Goal: Information Seeking & Learning: Learn about a topic

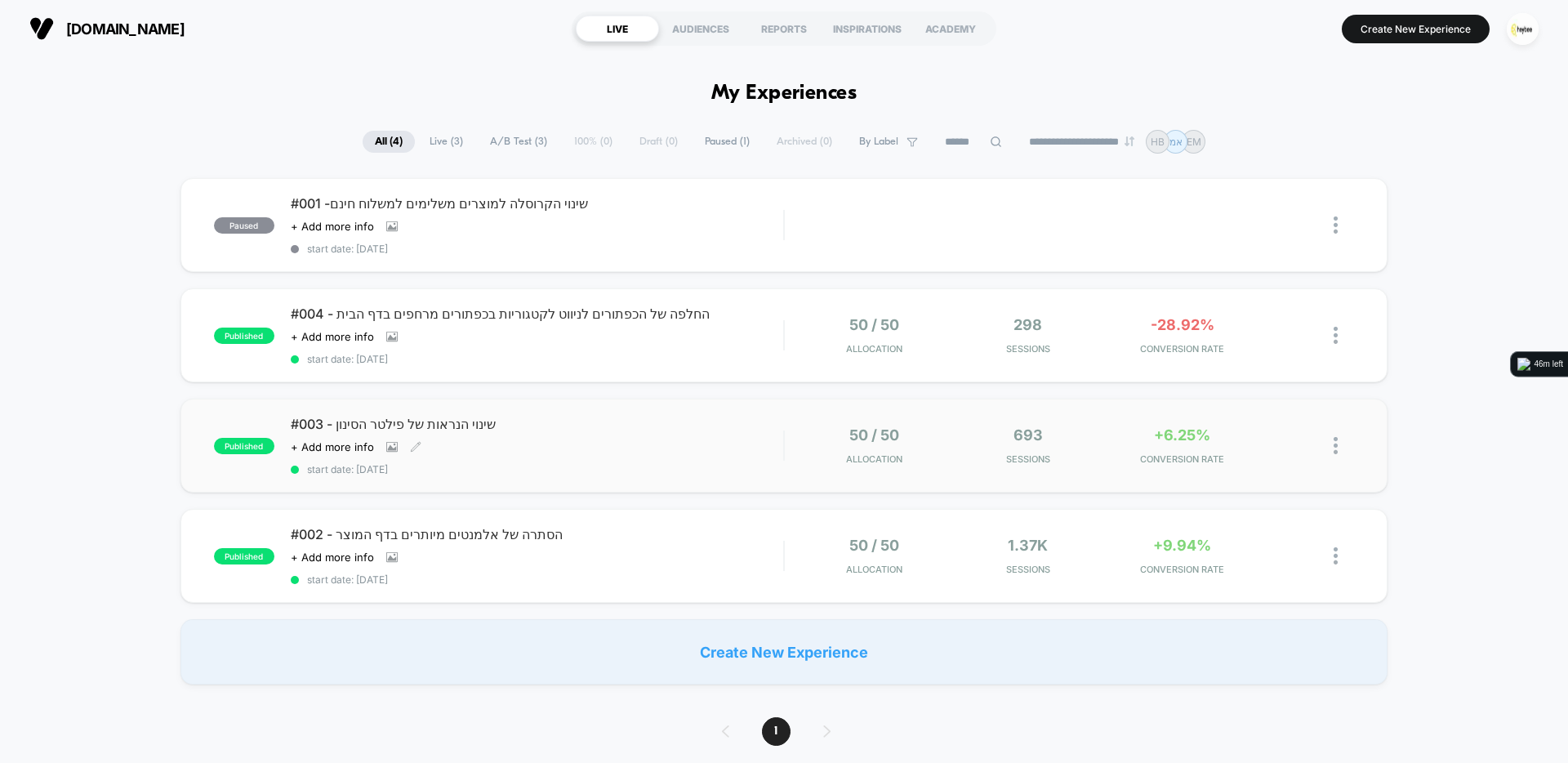
click at [484, 432] on span "#003 - שינוי הנראות של פילטר הסינון" at bounding box center [537, 424] width 493 height 16
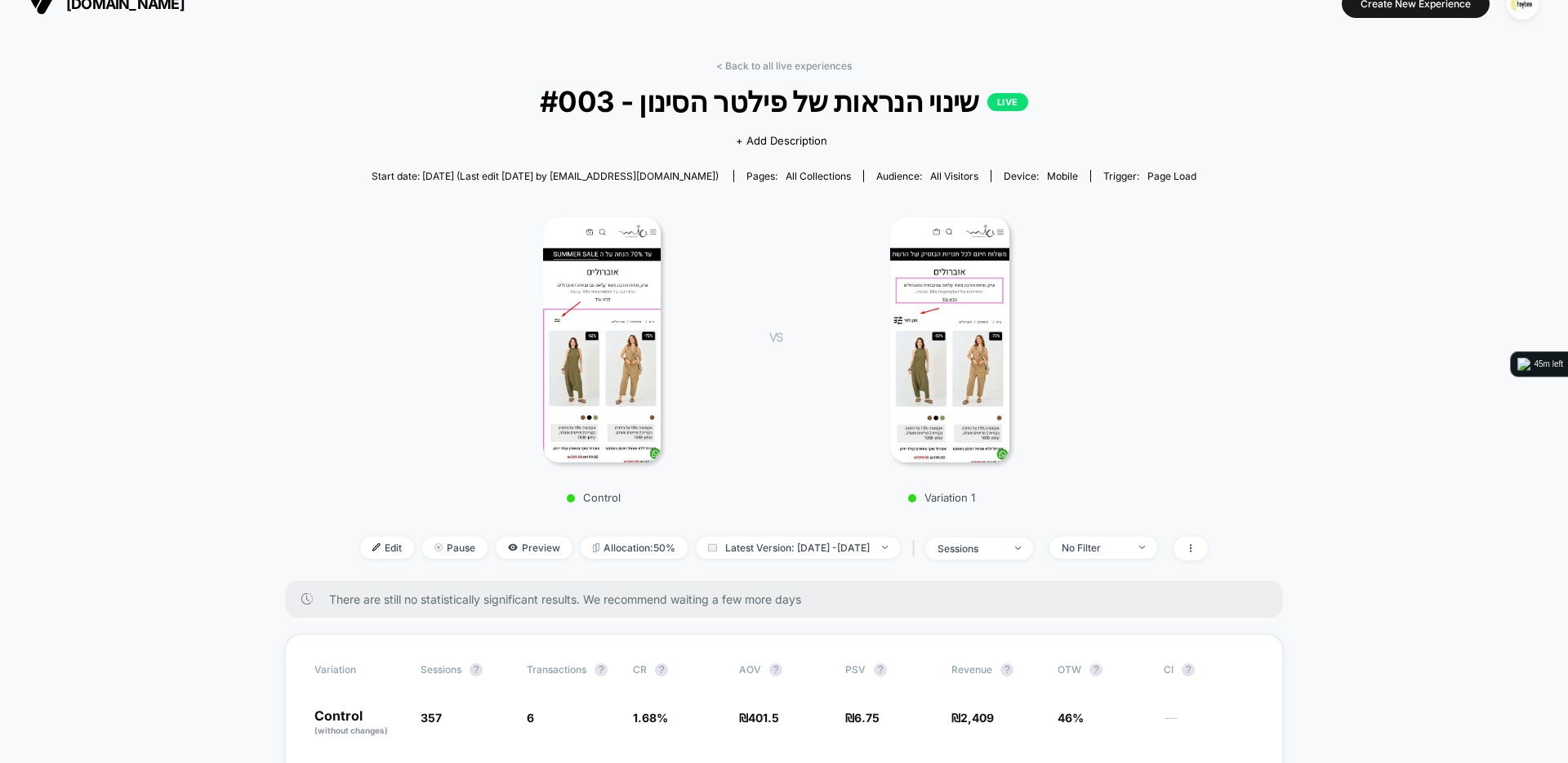
scroll to position [179, 0]
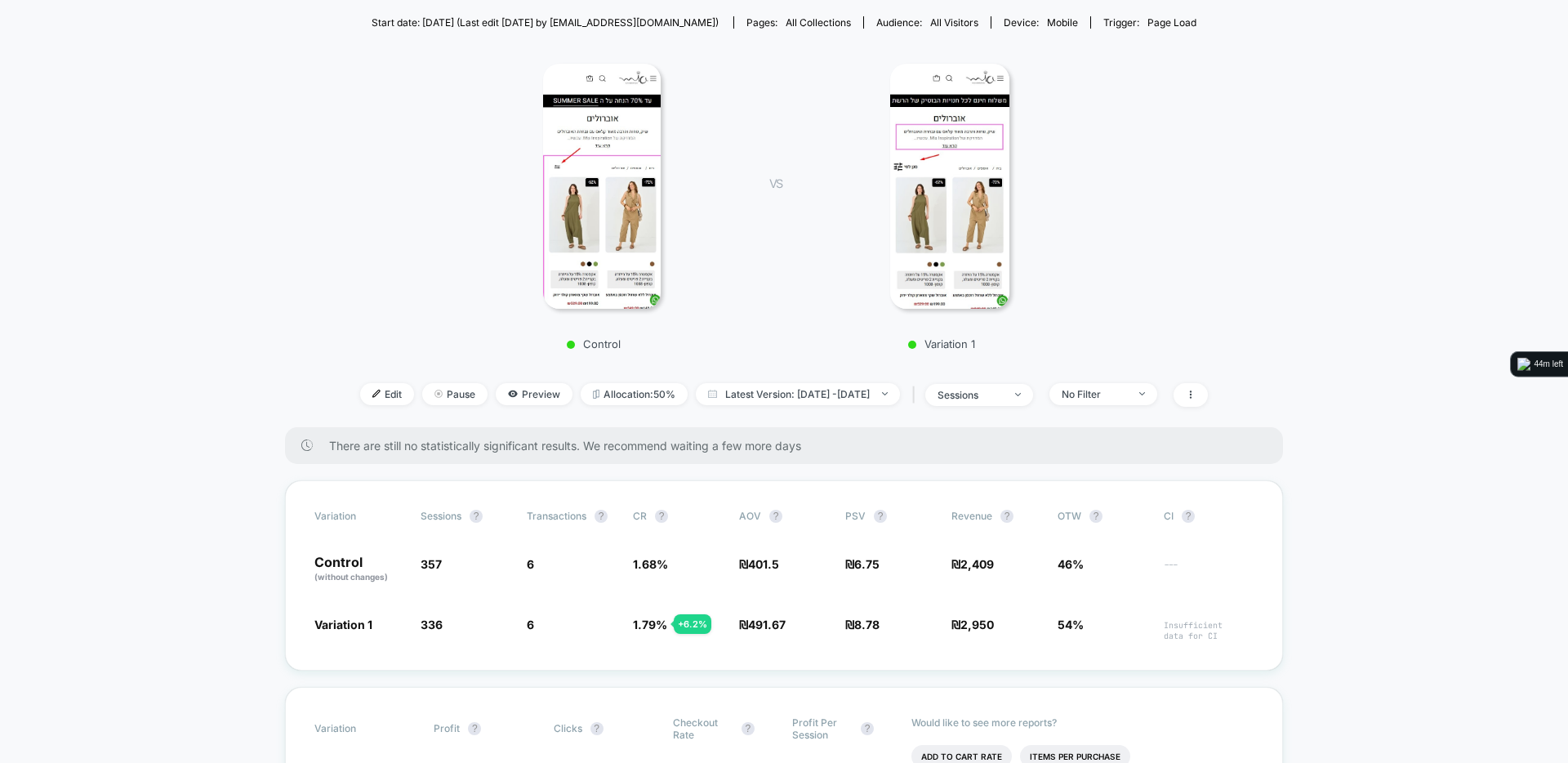
click at [1178, 363] on div "< Back to all live experiences #003 - שינוי הנראות של פילטר הסינון LIVE Click t…" at bounding box center [784, 166] width 848 height 521
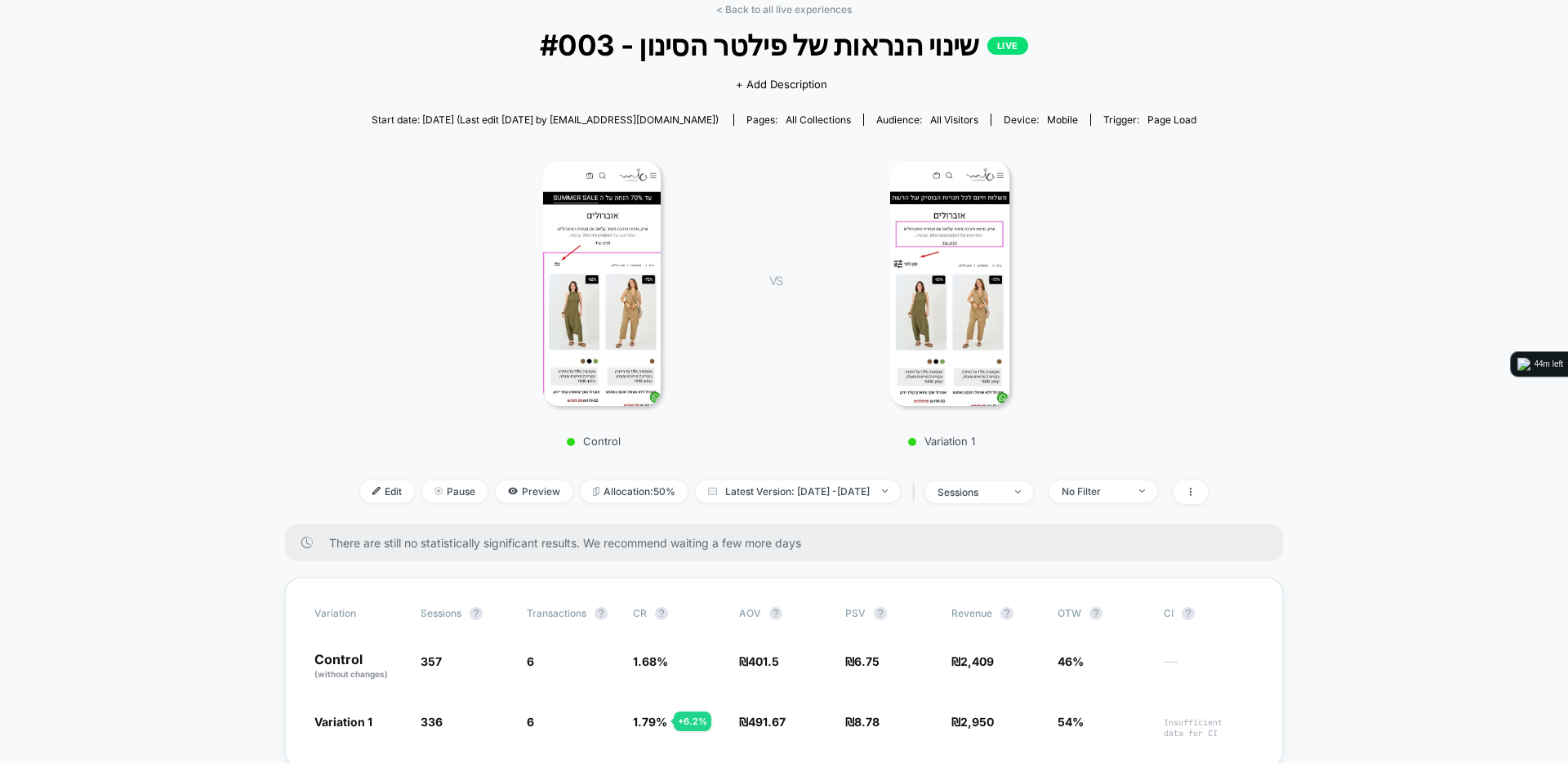
scroll to position [0, 0]
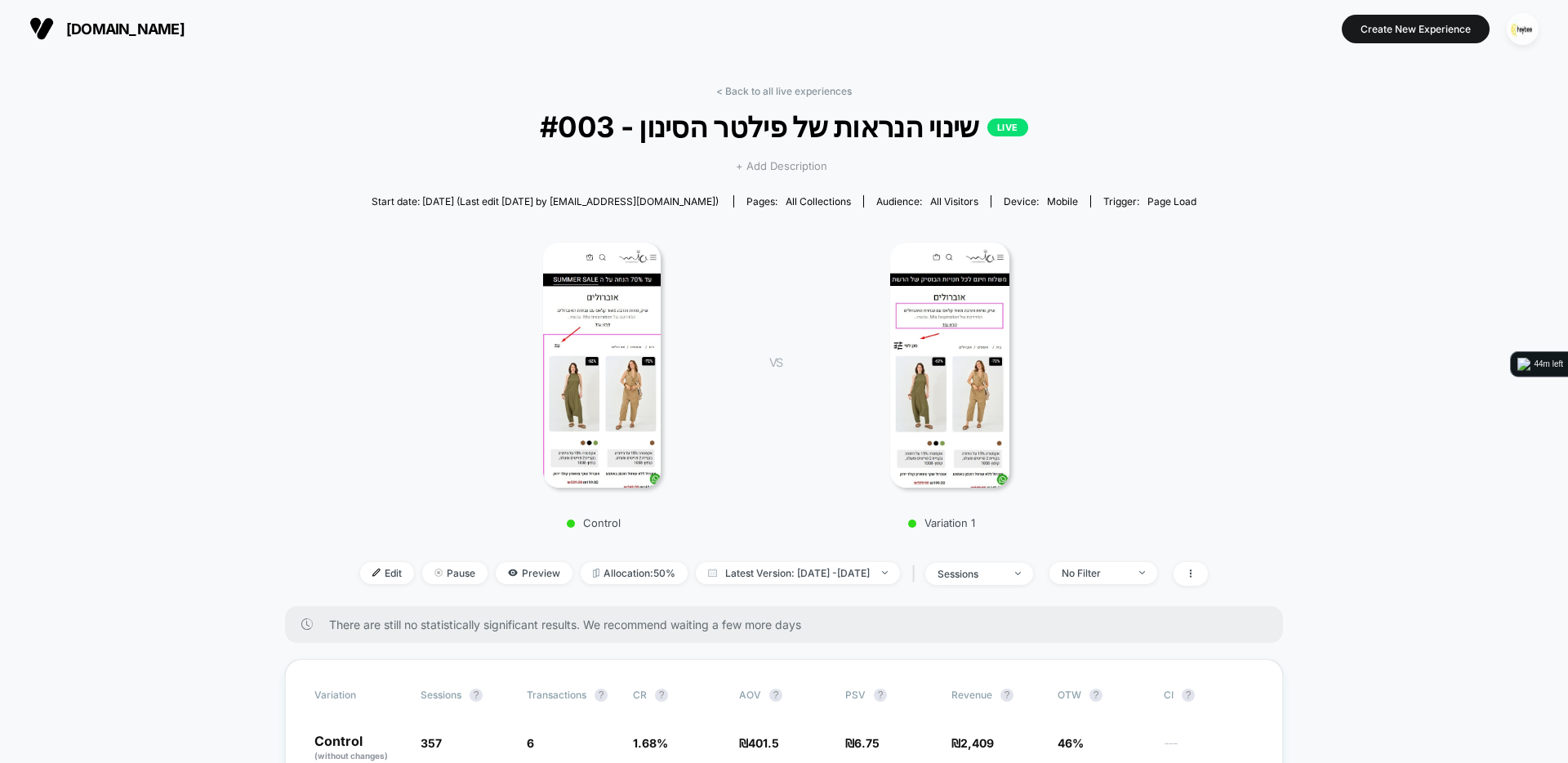
click at [774, 169] on span "+ Add Description" at bounding box center [782, 167] width 92 height 16
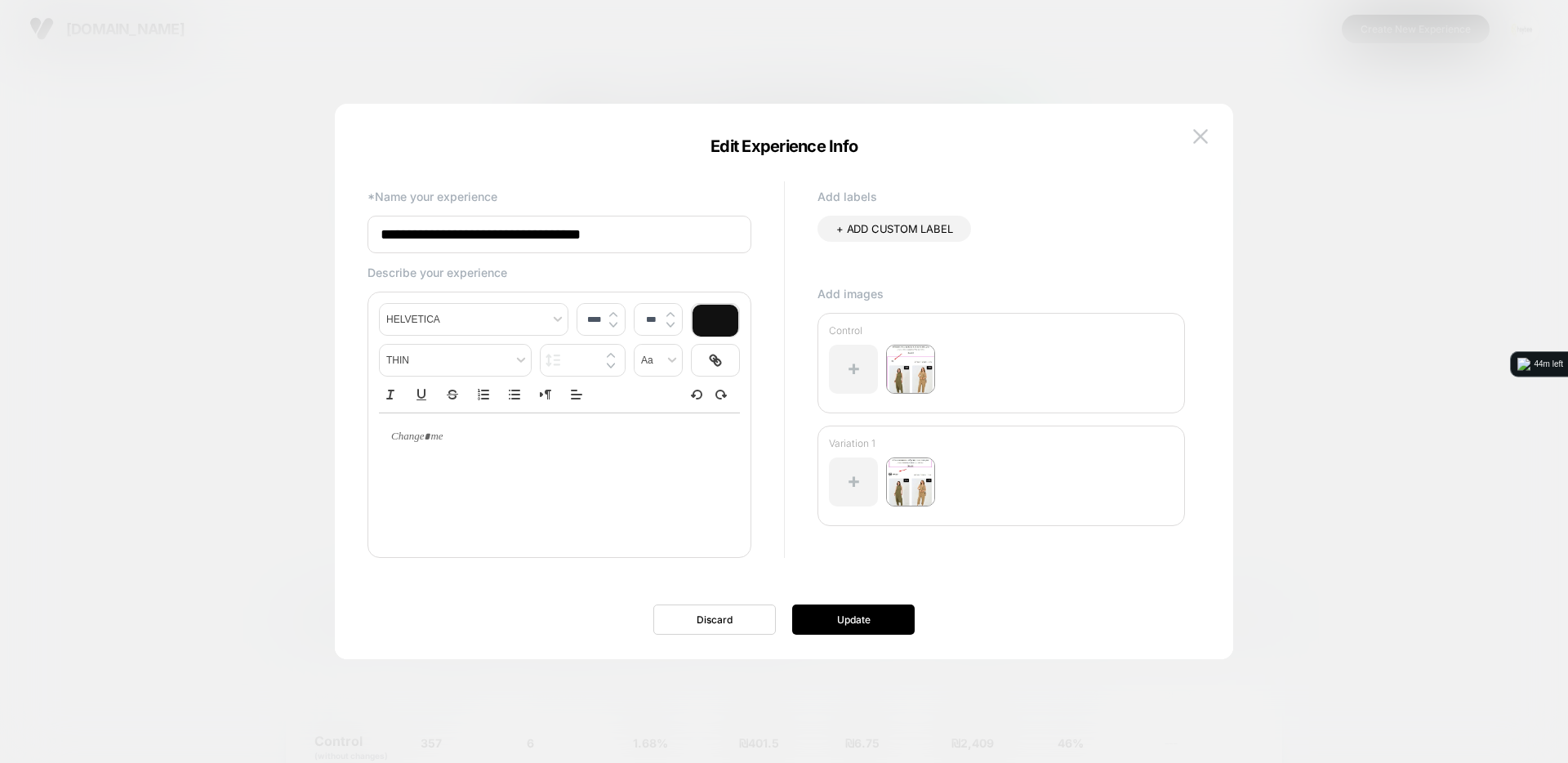
type input "****"
click at [410, 451] on div at bounding box center [560, 437] width 361 height 48
click at [408, 445] on div at bounding box center [560, 437] width 361 height 48
click at [1186, 137] on div "**********" at bounding box center [775, 381] width 849 height 490
click at [918, 229] on span "+ ADD CUSTOM LABEL" at bounding box center [894, 229] width 116 height 13
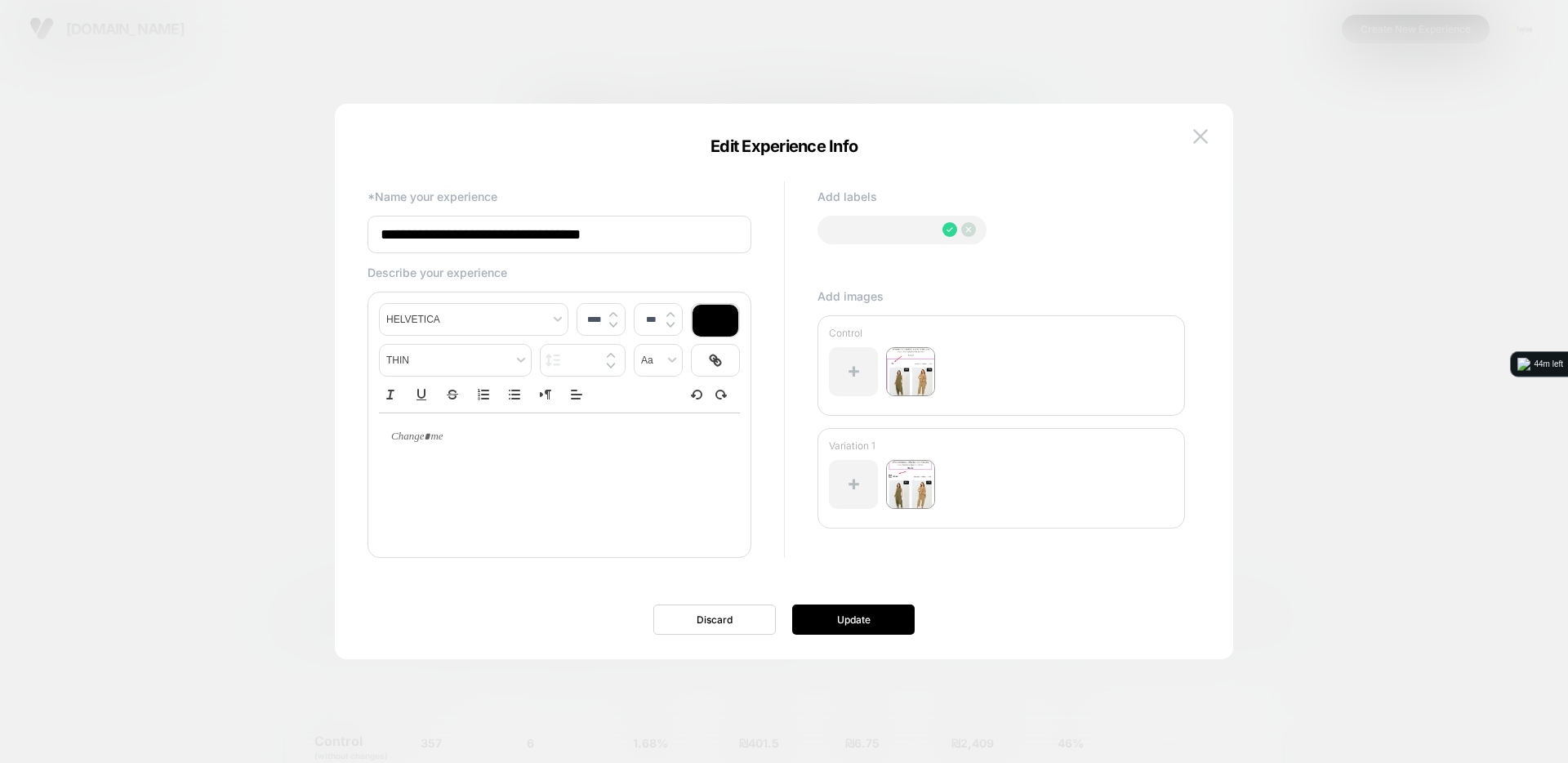
type input "*"
type input "**"
click at [998, 231] on span "BF" at bounding box center [1005, 229] width 14 height 13
click at [1094, 254] on div "+ ADD CUSTOM LABEL BF" at bounding box center [1001, 245] width 367 height 59
click at [1193, 134] on img at bounding box center [1201, 136] width 15 height 14
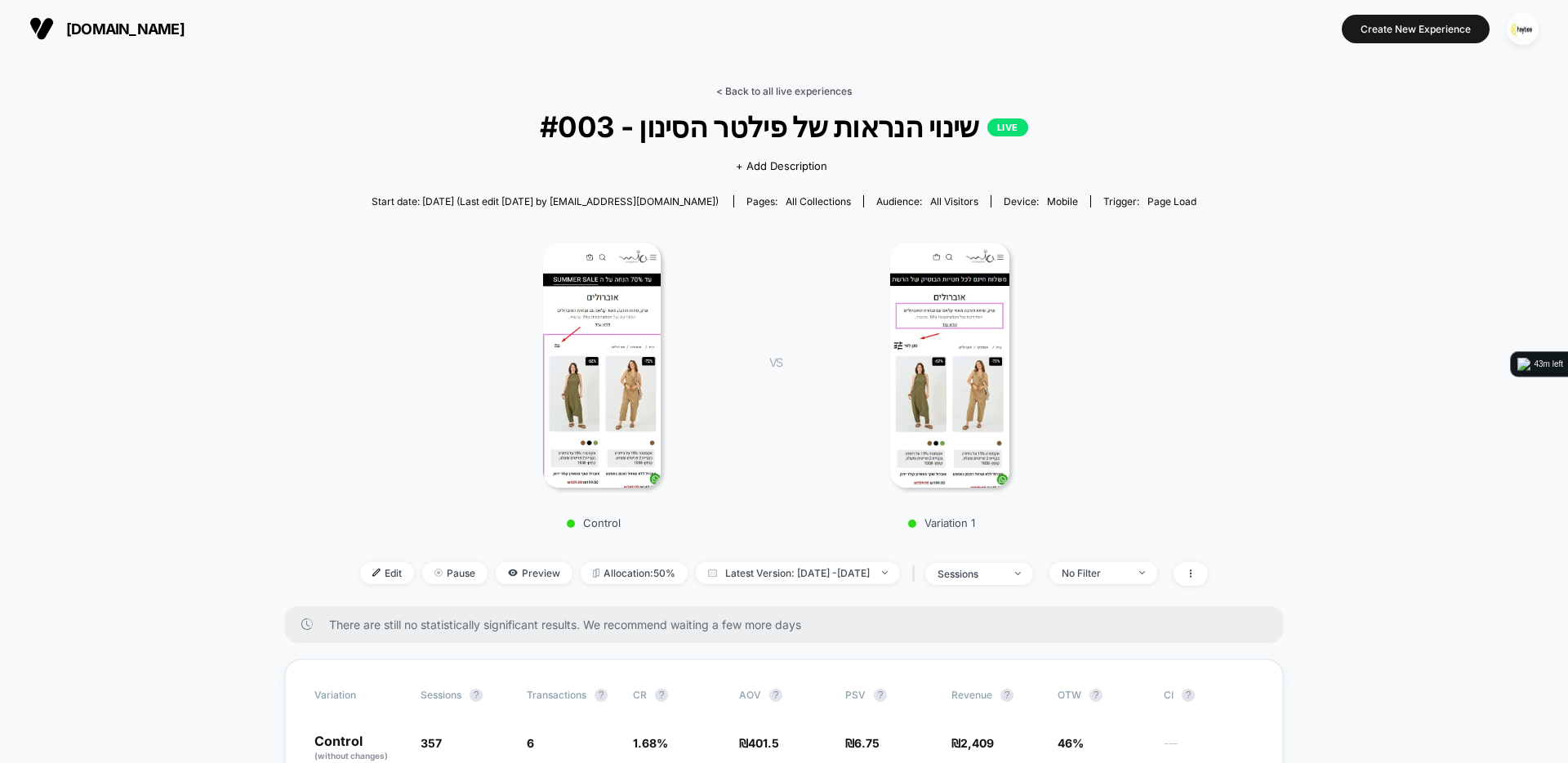
click at [774, 98] on div "< Back to all live experiences #003 - שינוי הנראות של פילטר הסינון LIVE Click t…" at bounding box center [784, 345] width 848 height 521
click at [774, 93] on link "< Back to all live experiences" at bounding box center [784, 91] width 136 height 12
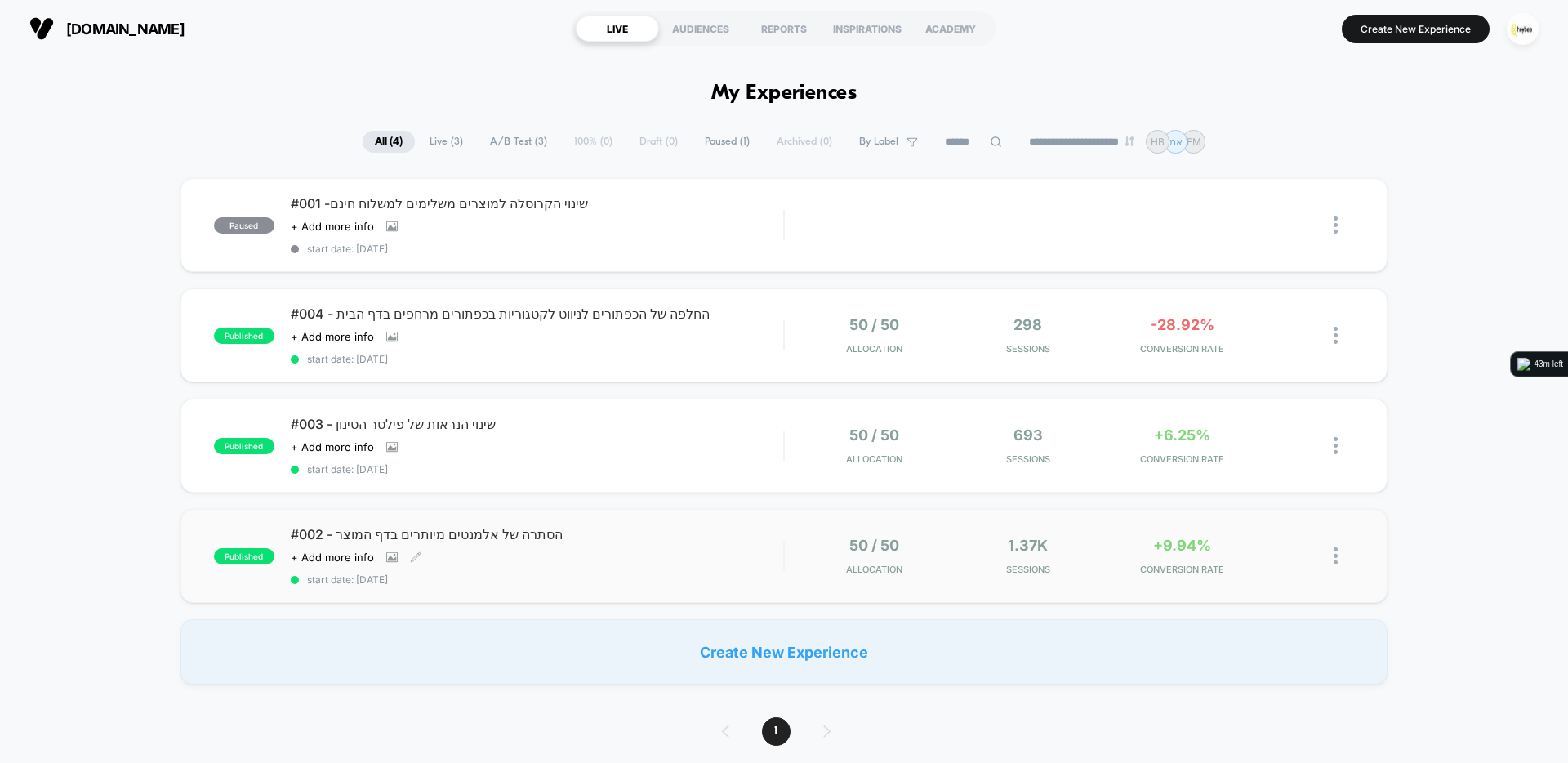
click at [633, 547] on div "#002 - הסתרה של אלמנטים מיותרים בדף המוצר Click to view images Click to edit ex…" at bounding box center [537, 555] width 493 height 60
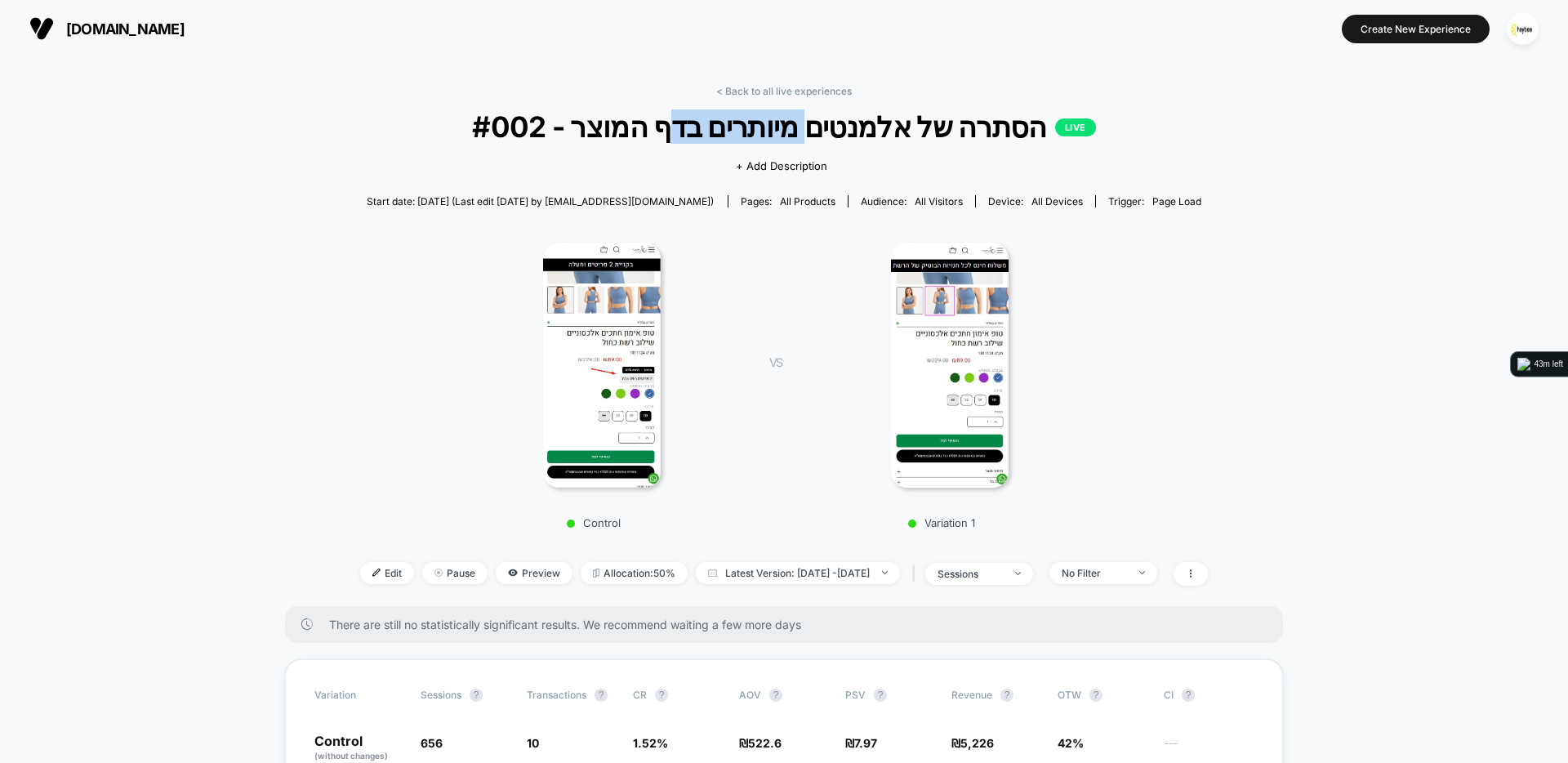
drag, startPoint x: 806, startPoint y: 128, endPoint x: 656, endPoint y: 132, distance: 150.1
click at [656, 132] on span "#002 - הסתרה של אלמנטים מיותרים בדף המוצר LIVE" at bounding box center [784, 126] width 763 height 34
drag, startPoint x: 609, startPoint y: 137, endPoint x: 801, endPoint y: 124, distance: 192.4
click at [759, 129] on span "#002 - הסתרה של אלמנטים מיותרים בדף המוצר LIVE" at bounding box center [784, 126] width 763 height 34
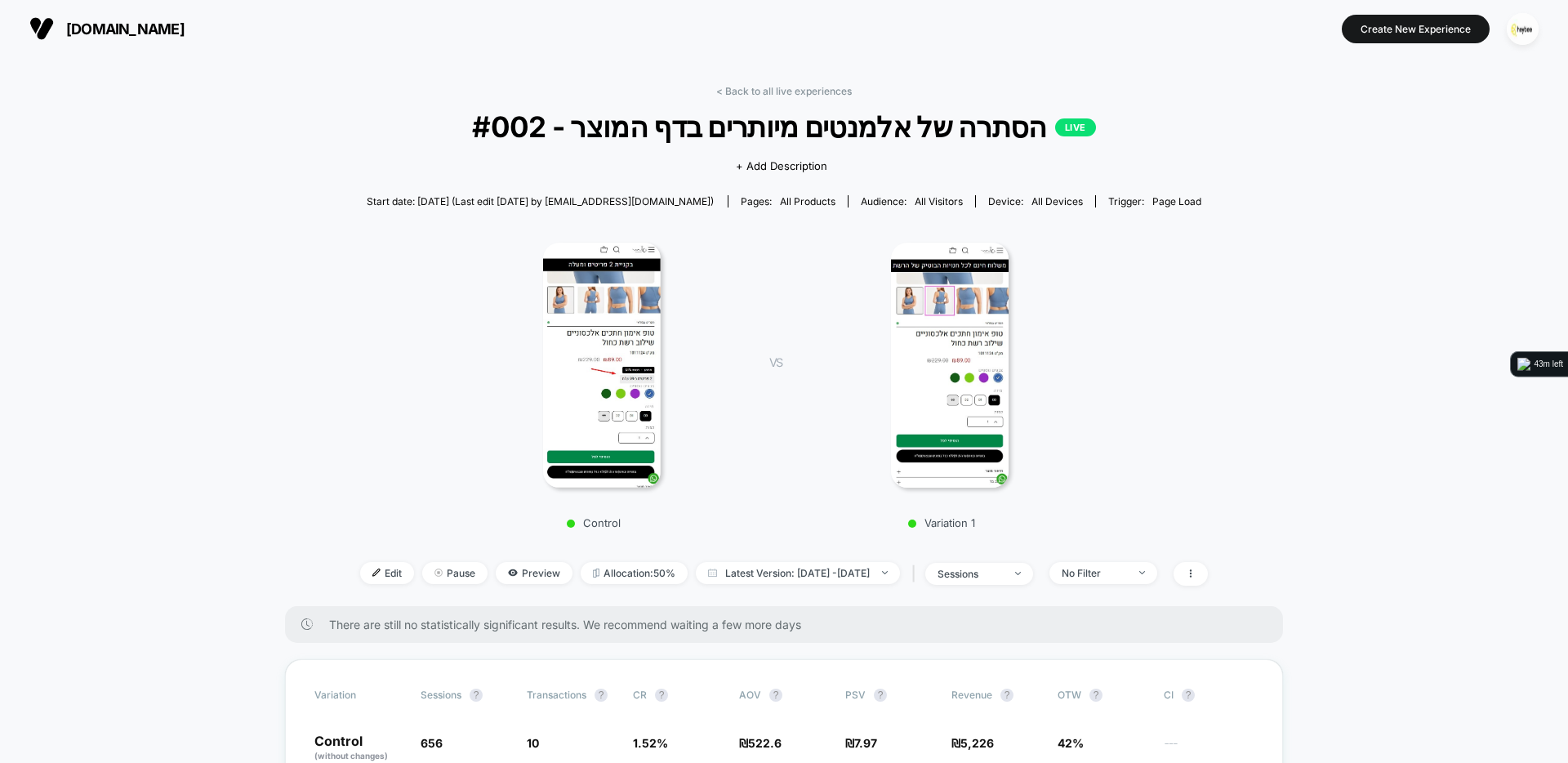
click at [801, 124] on span "#002 - הסתרה של אלמנטים מיותרים בדף המוצר LIVE" at bounding box center [784, 126] width 763 height 34
drag, startPoint x: 972, startPoint y: 130, endPoint x: 943, endPoint y: 129, distance: 29.0
click at [946, 129] on span "#002 - הסתרה של אלמנטים מיותרים בדף המוצר LIVE" at bounding box center [784, 126] width 763 height 34
drag, startPoint x: 940, startPoint y: 130, endPoint x: 909, endPoint y: 127, distance: 31.1
click at [936, 130] on span "#002 - הסתרה של אלמנטים מיותרים בדף המוצר LIVE" at bounding box center [784, 126] width 763 height 34
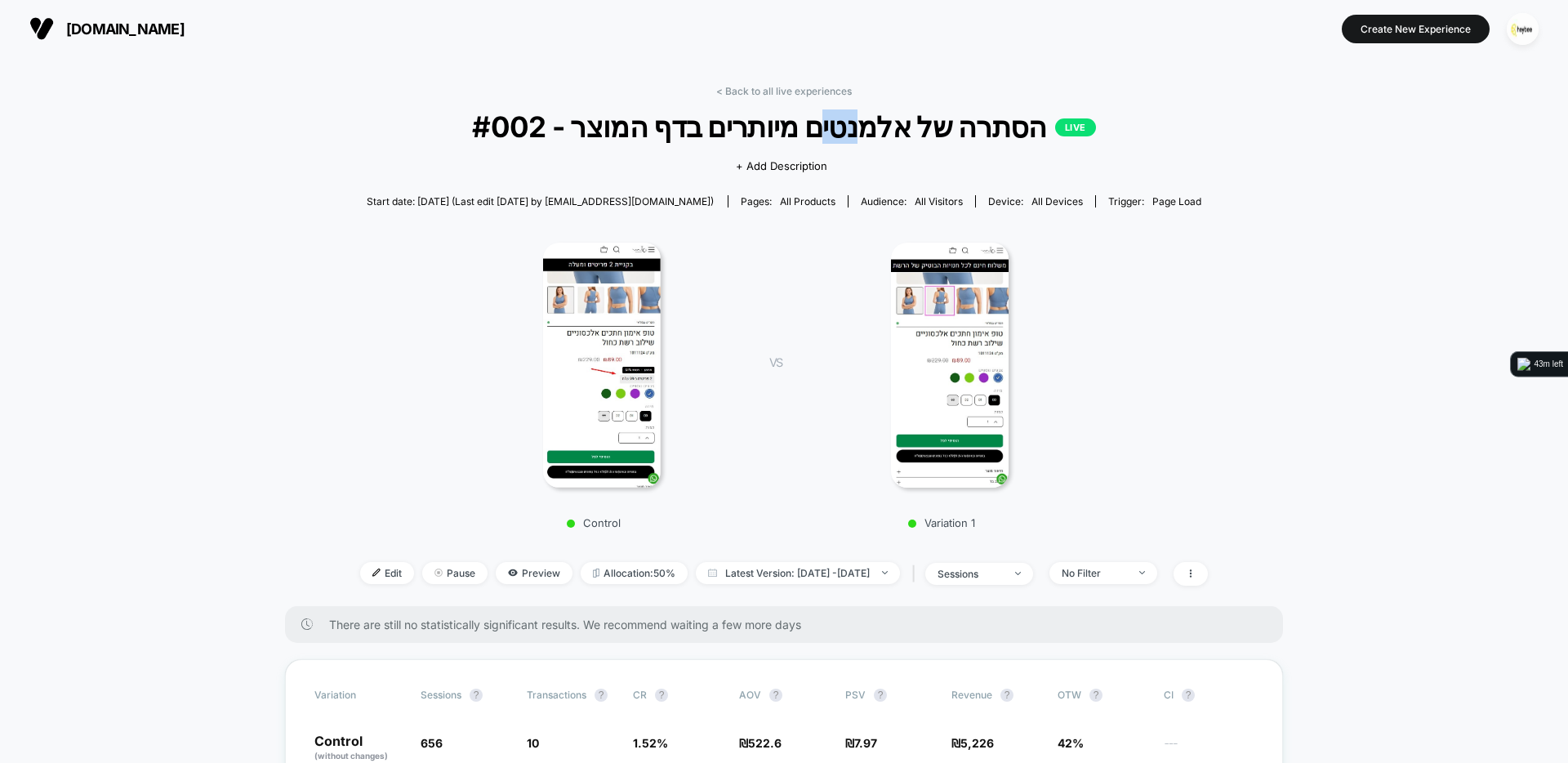
drag, startPoint x: 856, startPoint y: 130, endPoint x: 820, endPoint y: 133, distance: 36.1
click at [821, 133] on span "#002 - הסתרה של אלמנטים מיותרים בדף המוצר LIVE" at bounding box center [784, 126] width 763 height 34
click at [818, 132] on span "#002 - הסתרה של אלמנטים מיותרים בדף המוצר LIVE" at bounding box center [784, 126] width 763 height 34
click at [701, 136] on span "#002 - הסתרה של אלמנטים מיותרים בדף המוצר LIVE" at bounding box center [784, 126] width 763 height 34
click at [651, 133] on span "#002 - הסתרה של אלמנטים מיותרים בדף המוצר LIVE" at bounding box center [784, 126] width 763 height 34
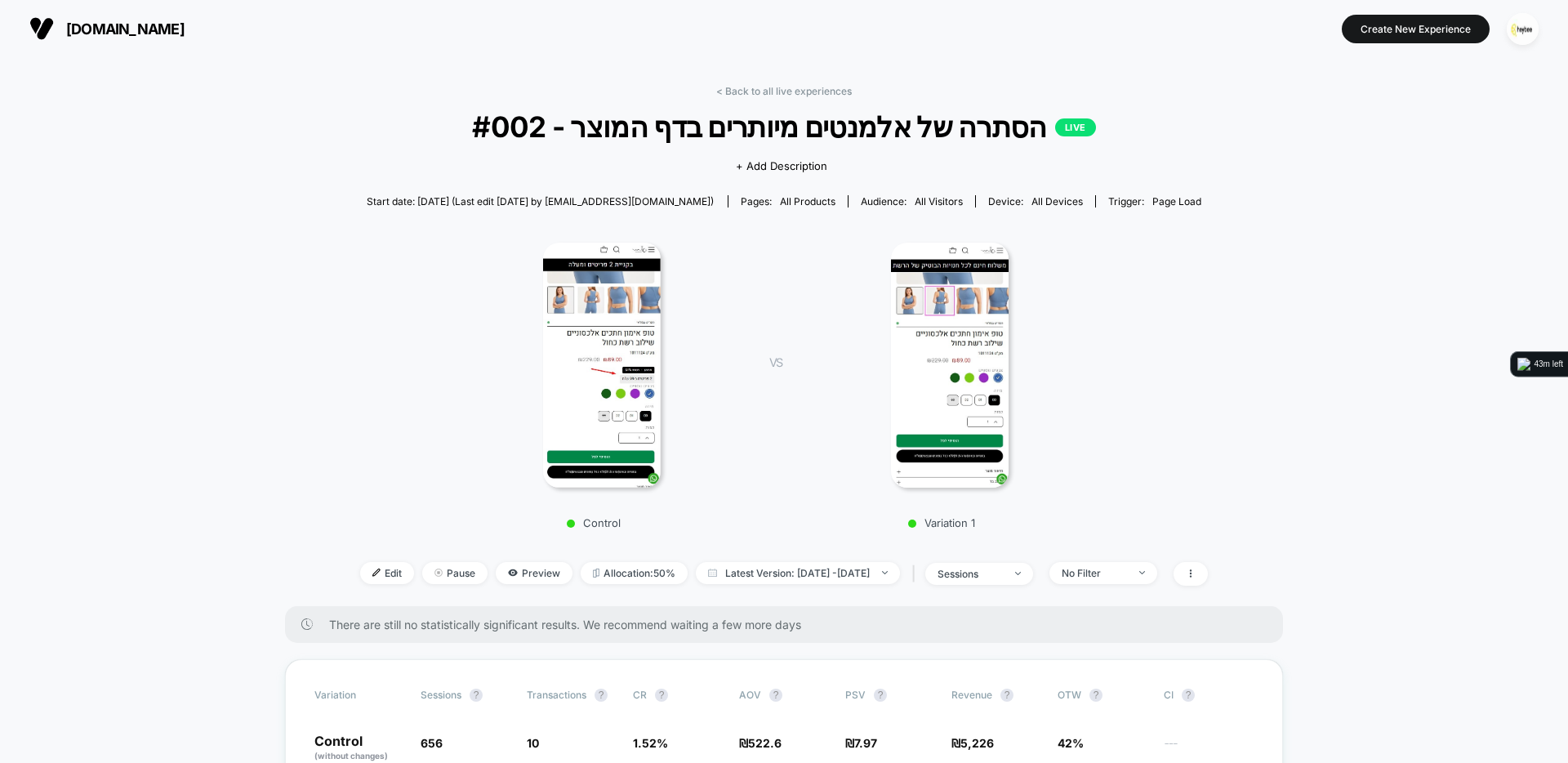
click at [788, 311] on div "VS Variation 1" at bounding box center [919, 380] width 348 height 298
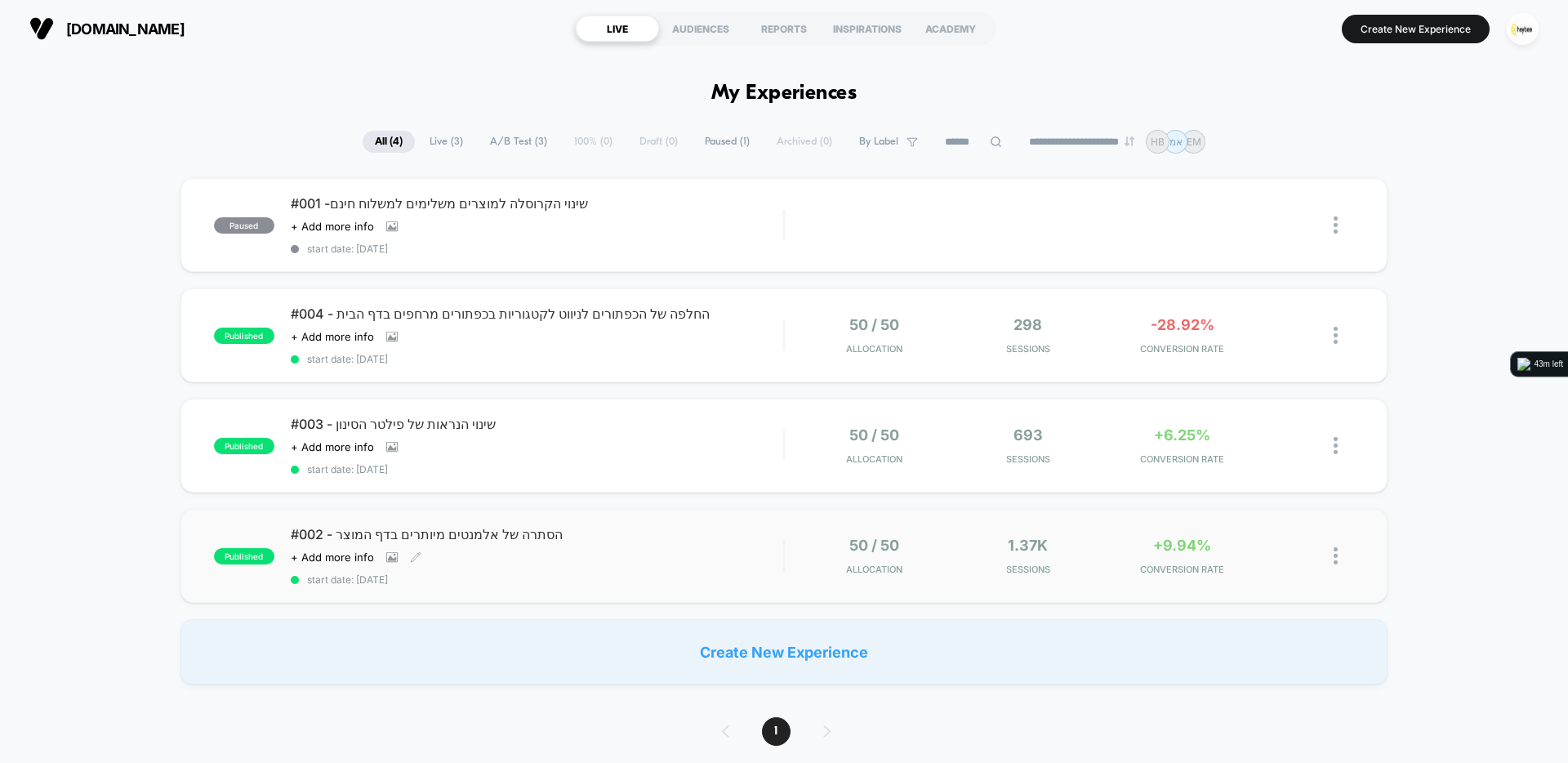
click at [664, 553] on div "#002 - הסתרה של אלמנטים מיותרים בדף המוצר Click to view images Click to edit ex…" at bounding box center [537, 555] width 493 height 60
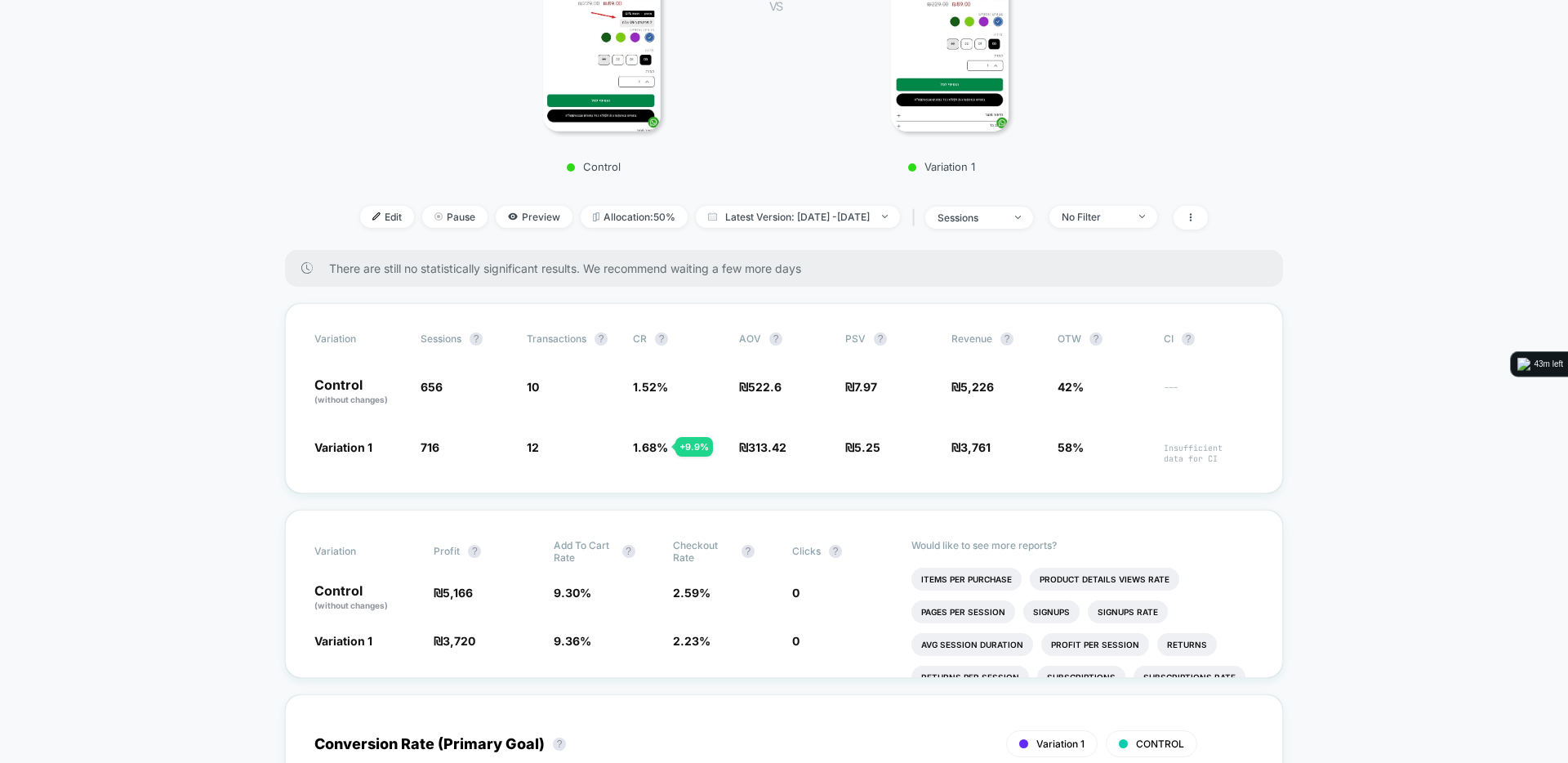
scroll to position [359, 0]
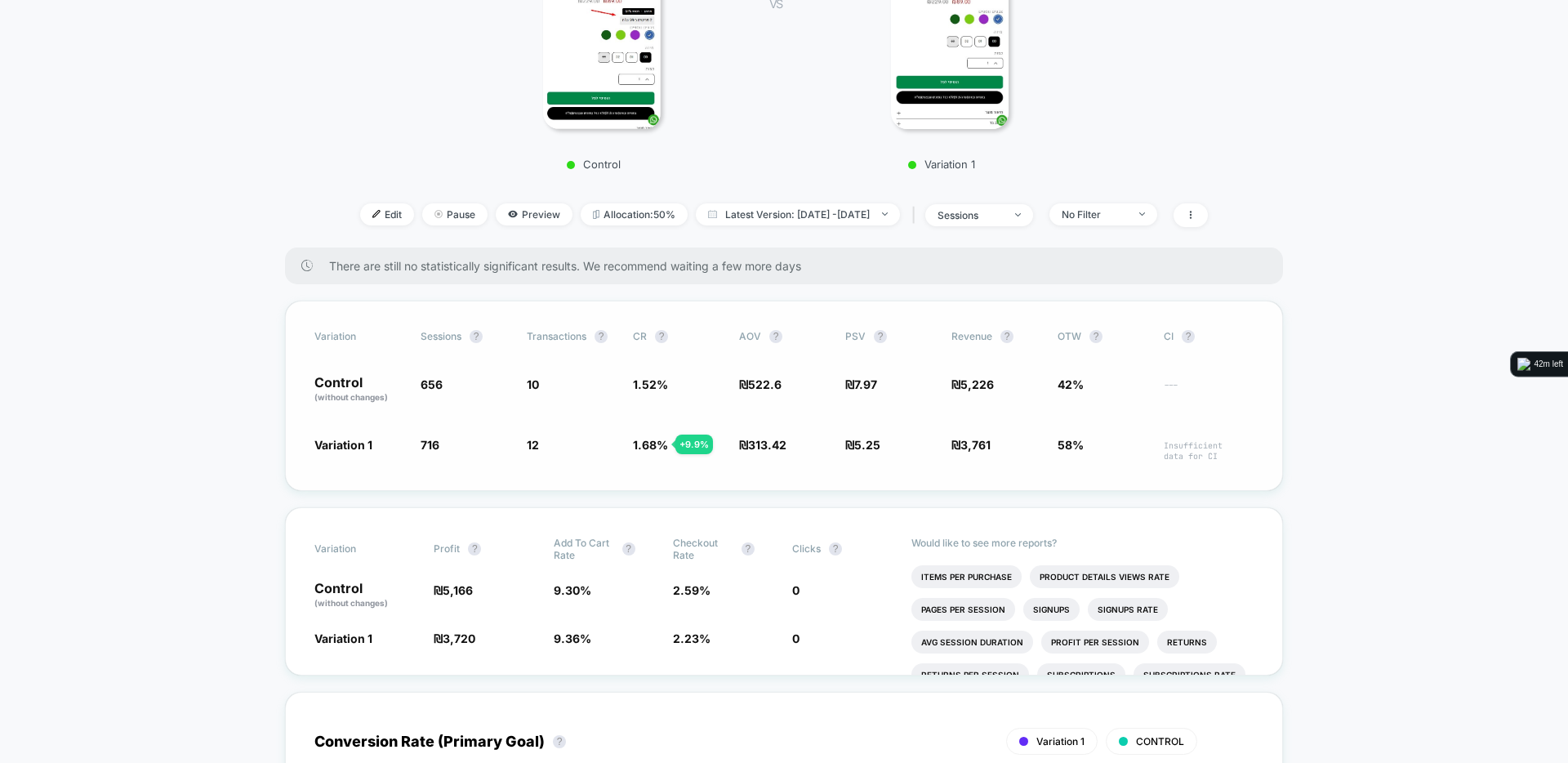
click at [863, 436] on span "₪ 5.25 - 34.1 %" at bounding box center [890, 449] width 90 height 26
click at [983, 445] on span "3,761" at bounding box center [975, 444] width 30 height 14
click at [768, 441] on span "313.42" at bounding box center [768, 444] width 38 height 14
click at [771, 446] on span "313.42" at bounding box center [768, 444] width 38 height 14
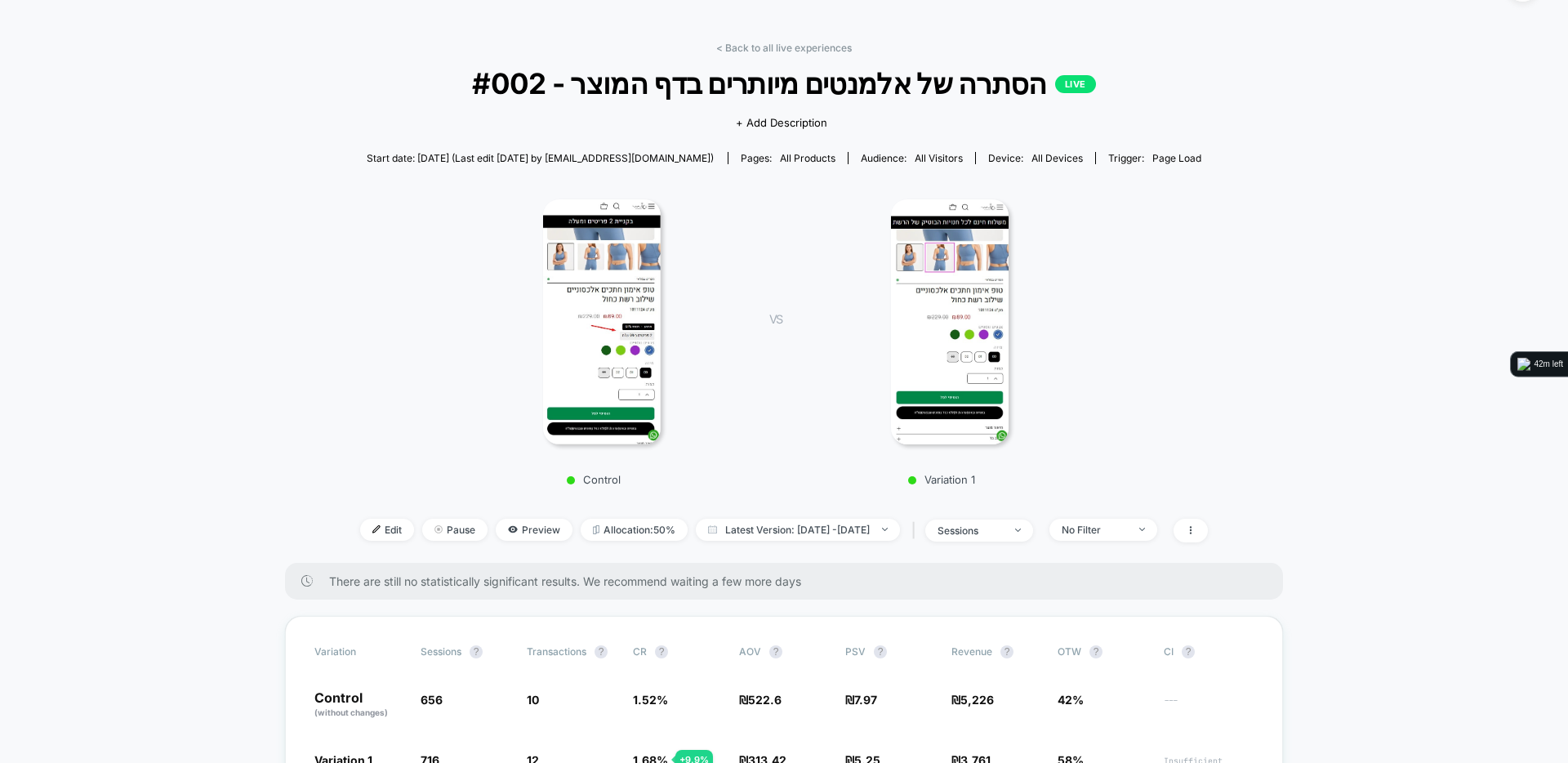
scroll to position [0, 0]
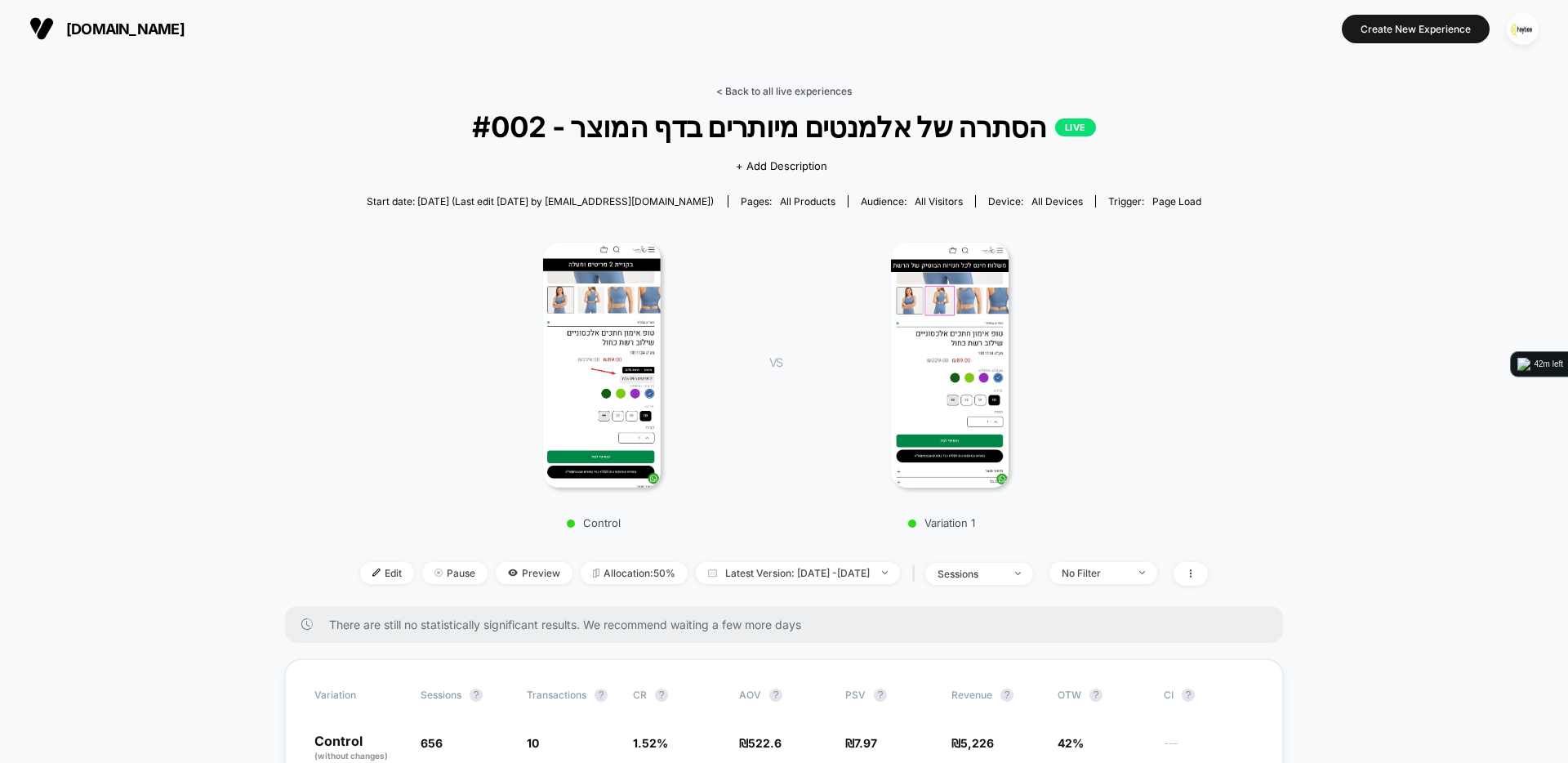
click at [746, 93] on link "< Back to all live experiences" at bounding box center [784, 91] width 136 height 12
